Goal: Transaction & Acquisition: Purchase product/service

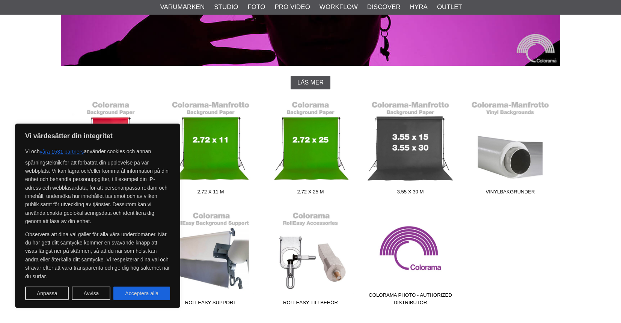
scroll to position [153, 0]
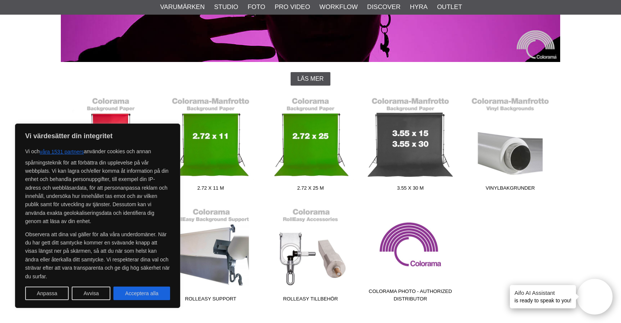
click at [38, 89] on div "Start > Shop > Varumärken > Colorama Colorama Colorama erbjuder marknadens bred…" at bounding box center [310, 149] width 621 height 459
click at [98, 102] on link "1.35 x 11 m" at bounding box center [111, 143] width 100 height 101
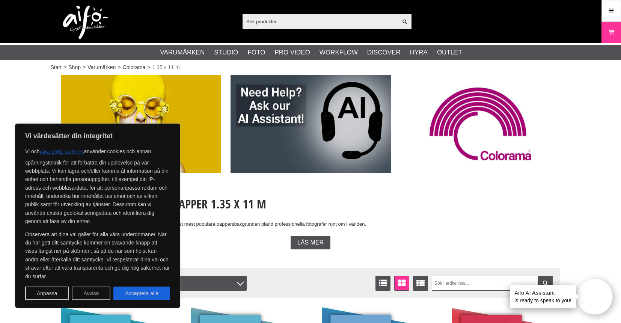
click at [79, 291] on button "Avvisa" at bounding box center [91, 294] width 39 height 14
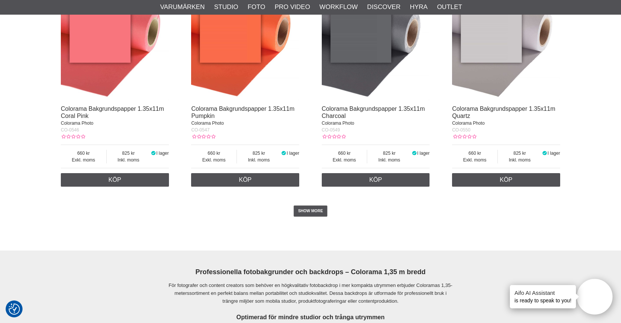
scroll to position [1522, 0]
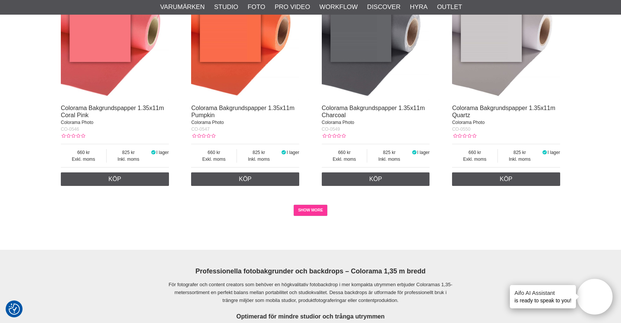
click at [303, 215] on link "SHOW MORE" at bounding box center [311, 210] width 34 height 11
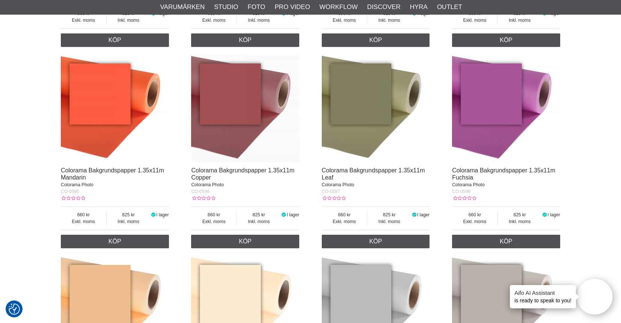
scroll to position [2667, 0]
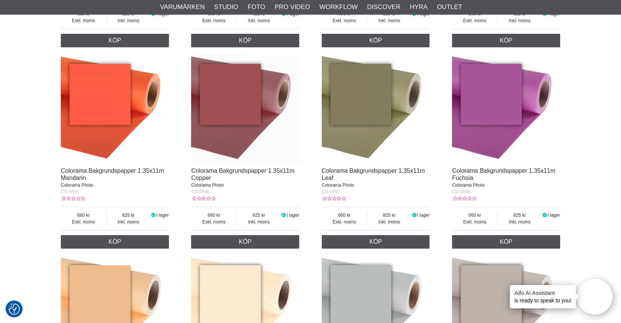
click at [158, 151] on img at bounding box center [115, 109] width 108 height 108
